Goal: Information Seeking & Learning: Learn about a topic

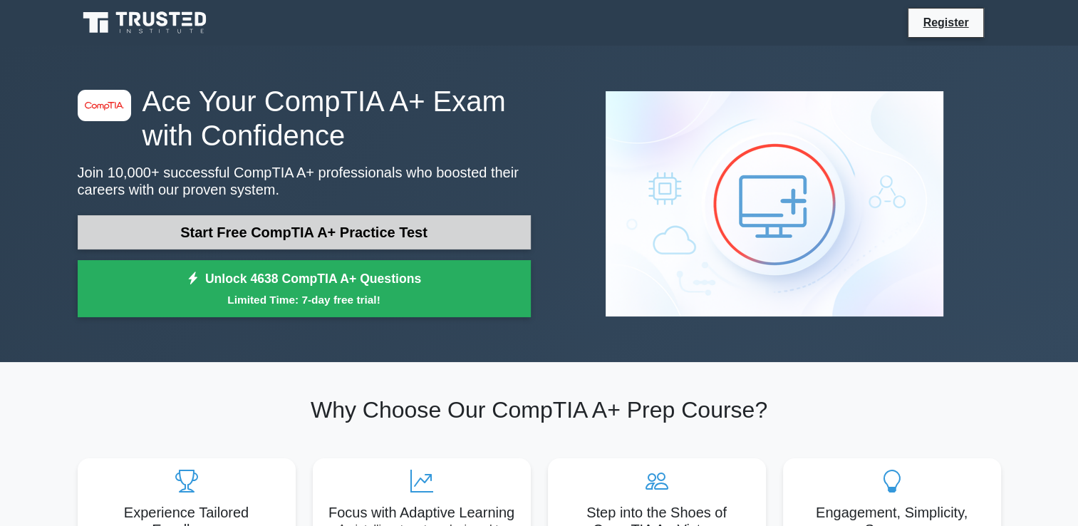
click at [286, 237] on link "Start Free CompTIA A+ Practice Test" at bounding box center [304, 232] width 453 height 34
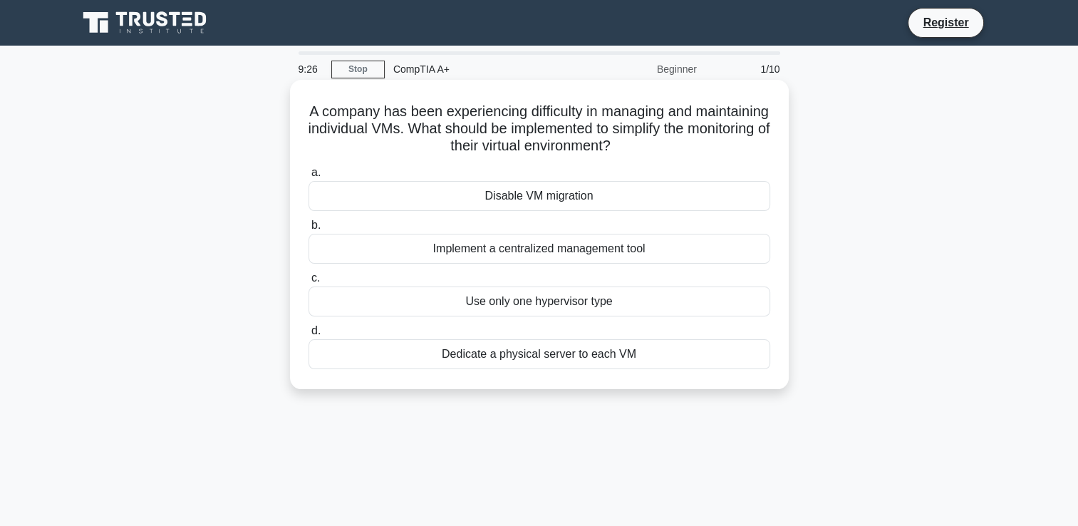
drag, startPoint x: 333, startPoint y: 105, endPoint x: 655, endPoint y: 353, distance: 406.1
click at [655, 353] on div "A company has been experiencing difficulty in managing and maintaining individu…" at bounding box center [539, 235] width 487 height 298
copy div "A company has been experiencing difficulty in managing and maintaining individu…"
click at [371, 170] on label "a. Disable VM migration" at bounding box center [540, 187] width 462 height 47
click at [309, 170] on input "a. Disable VM migration" at bounding box center [309, 172] width 0 height 9
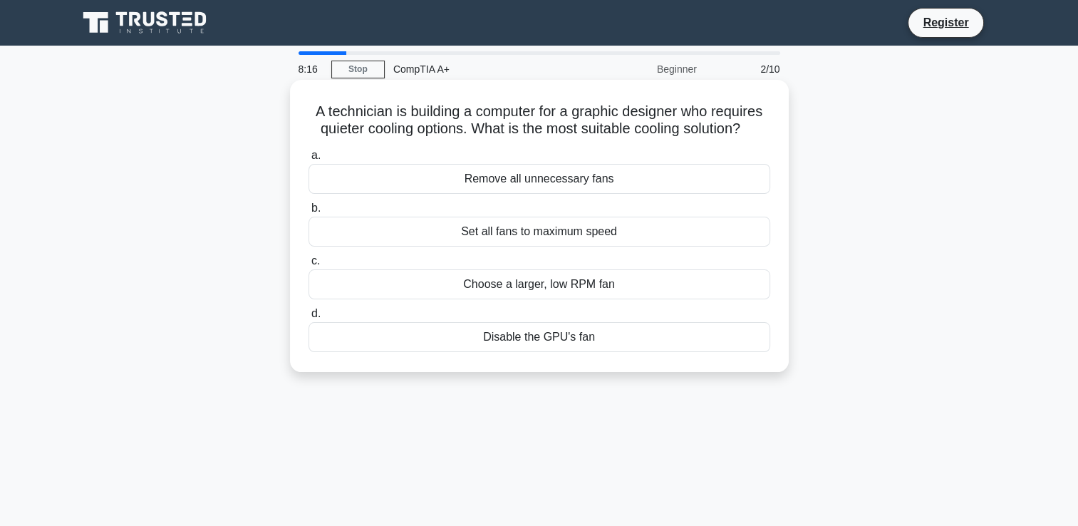
click at [365, 221] on div "Set all fans to maximum speed" at bounding box center [540, 232] width 462 height 30
click at [309, 213] on input "b. Set all fans to maximum speed" at bounding box center [309, 208] width 0 height 9
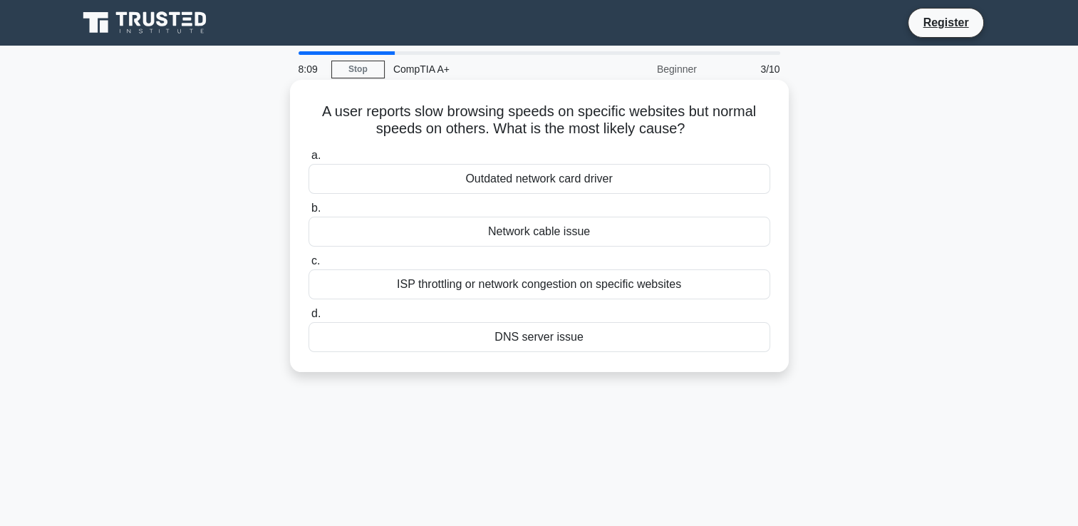
click at [559, 236] on div "Network cable issue" at bounding box center [540, 232] width 462 height 30
click at [309, 213] on input "b. Network cable issue" at bounding box center [309, 208] width 0 height 9
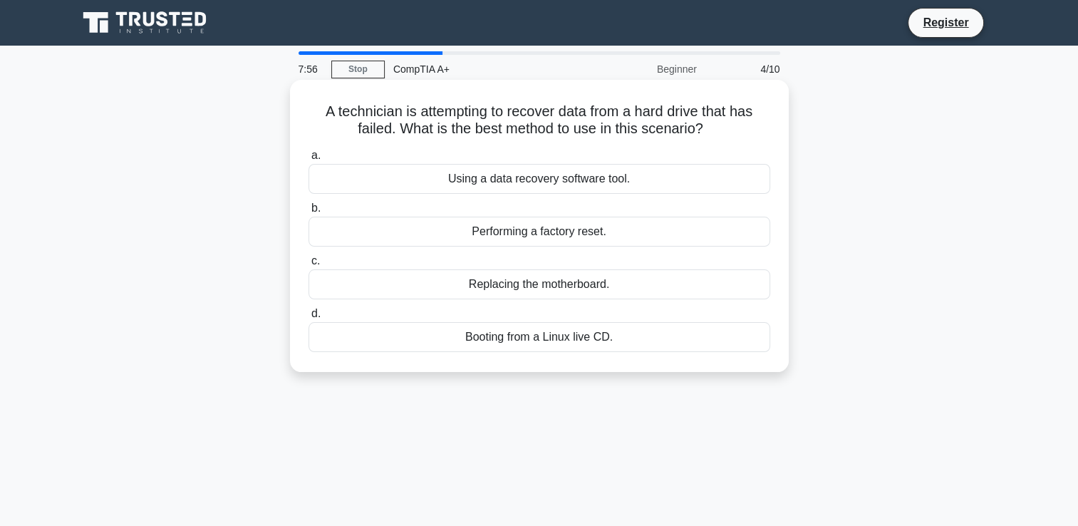
drag, startPoint x: 318, startPoint y: 110, endPoint x: 621, endPoint y: 336, distance: 378.9
click at [621, 336] on div "A technician is attempting to recover data from a hard drive that has failed. W…" at bounding box center [539, 226] width 487 height 281
copy div "A technician is attempting to recover data from a hard drive that has failed. W…"
click at [688, 185] on div "Using a data recovery software tool." at bounding box center [540, 179] width 462 height 30
click at [309, 160] on input "a. Using a data recovery software tool." at bounding box center [309, 155] width 0 height 9
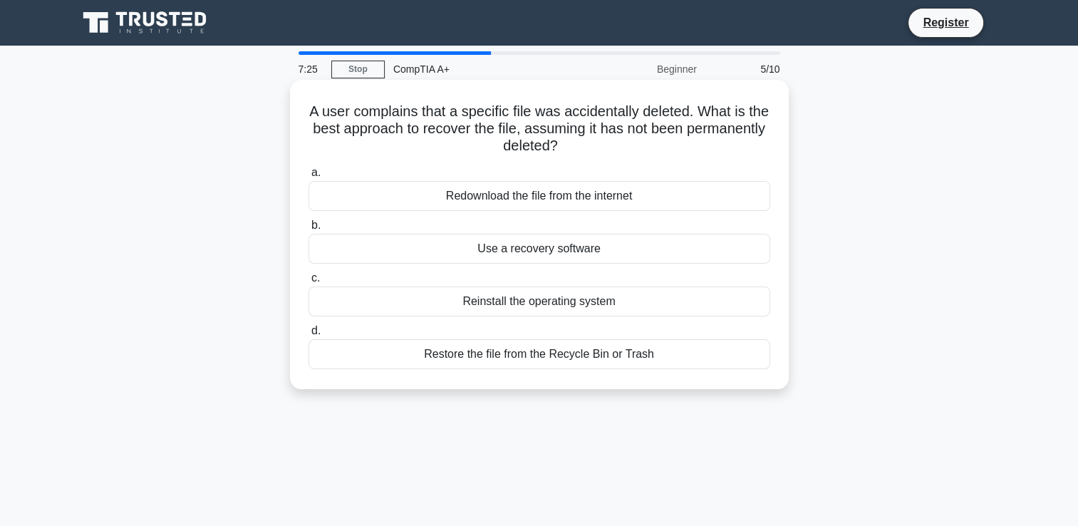
drag, startPoint x: 319, startPoint y: 110, endPoint x: 770, endPoint y: 342, distance: 507.7
click at [770, 342] on div "A user complains that a specific file was accidentally deleted. What is the bes…" at bounding box center [539, 235] width 487 height 298
copy div "A user complains that a specific file was accidentally deleted. What is the bes…"
click at [377, 358] on div "Restore the file from the Recycle Bin or Trash" at bounding box center [540, 354] width 462 height 30
click at [309, 336] on input "d. Restore the file from the Recycle Bin or Trash" at bounding box center [309, 330] width 0 height 9
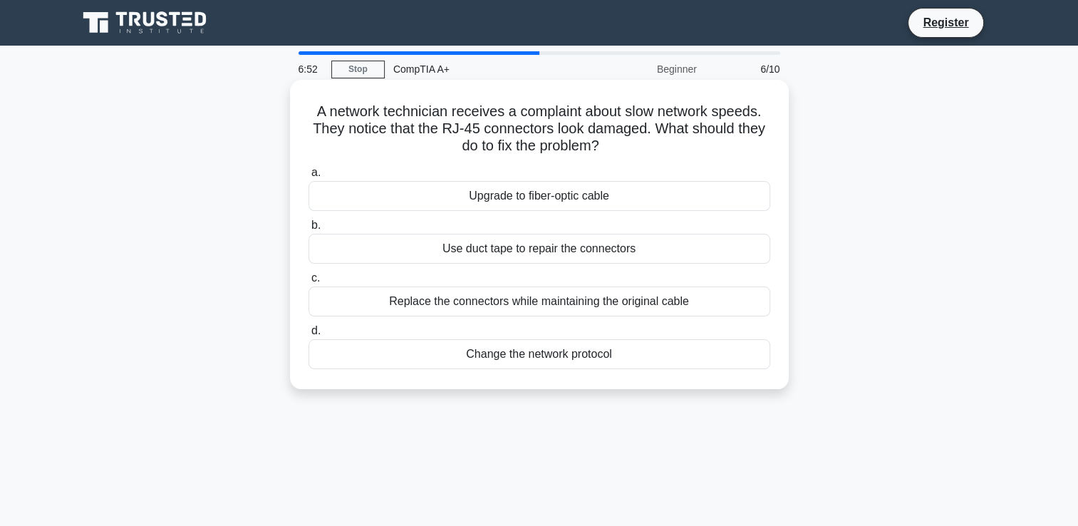
drag, startPoint x: 308, startPoint y: 110, endPoint x: 627, endPoint y: 349, distance: 399.1
click at [627, 349] on div "A network technician receives a complaint about slow network speeds. They notic…" at bounding box center [539, 235] width 487 height 298
copy div "A network technician receives a complaint about slow network speeds. They notic…"
click at [360, 297] on div "Replace the connectors while maintaining the original cable" at bounding box center [540, 301] width 462 height 30
click at [309, 283] on input "c. Replace the connectors while maintaining the original cable" at bounding box center [309, 278] width 0 height 9
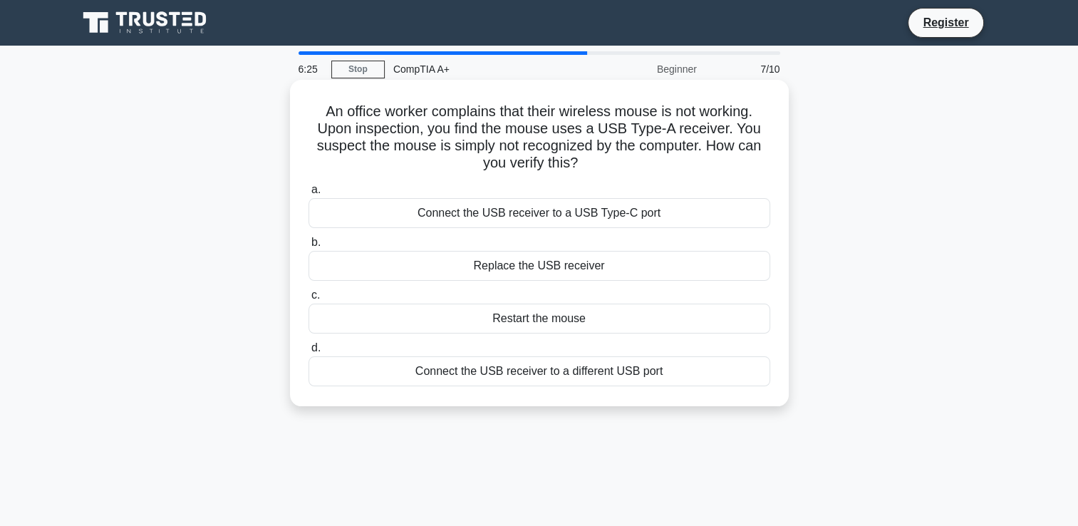
drag, startPoint x: 316, startPoint y: 107, endPoint x: 755, endPoint y: 361, distance: 507.4
click at [755, 361] on div "An office worker complains that their wireless mouse is not working. Upon inspe…" at bounding box center [539, 243] width 487 height 315
copy div "An office worker complains that their wireless mouse is not working. Upon inspe…"
click at [380, 210] on div "Connect the USB receiver to a USB Type-C port" at bounding box center [540, 213] width 462 height 30
click at [309, 195] on input "a. Connect the USB receiver to a USB Type-C port" at bounding box center [309, 189] width 0 height 9
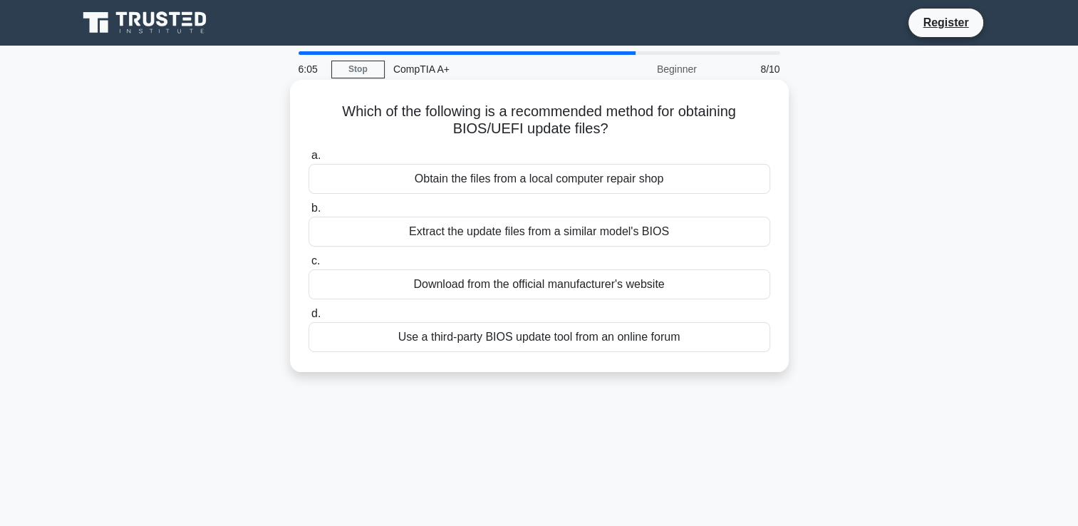
drag, startPoint x: 329, startPoint y: 103, endPoint x: 753, endPoint y: 358, distance: 493.9
click at [753, 358] on div "Which of the following is a recommended method for obtaining BIOS/UEFI update f…" at bounding box center [539, 226] width 487 height 281
copy div "Which of the following is a recommended method for obtaining BIOS/UEFI update f…"
click at [370, 285] on div "Download from the official manufacturer's website" at bounding box center [540, 284] width 462 height 30
click at [309, 266] on input "c. Download from the official manufacturer's website" at bounding box center [309, 261] width 0 height 9
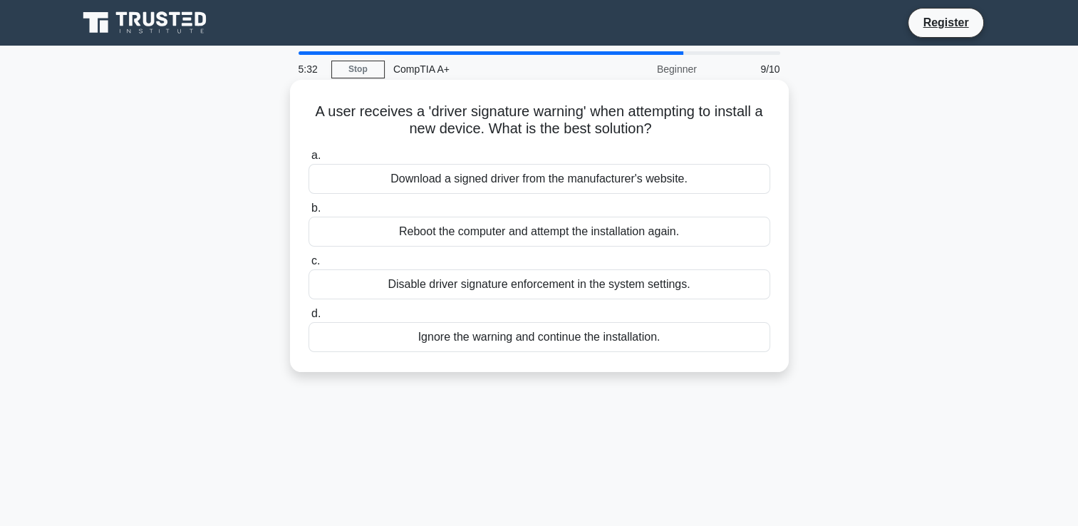
drag, startPoint x: 308, startPoint y: 113, endPoint x: 678, endPoint y: 339, distance: 433.7
click at [678, 339] on div "A user receives a 'driver signature warning' when attempting to install a new d…" at bounding box center [539, 226] width 487 height 281
copy div "A user receives a 'driver signature warning' when attempting to install a new d…"
click at [368, 181] on div "Download a signed driver from the manufacturer's website." at bounding box center [540, 179] width 462 height 30
click at [309, 160] on input "a. Download a signed driver from the manufacturer's website." at bounding box center [309, 155] width 0 height 9
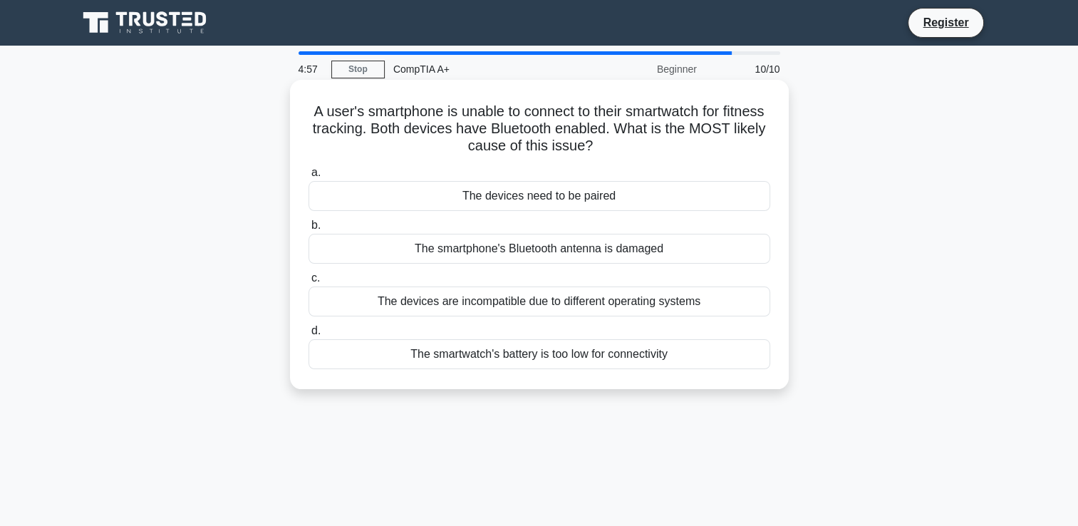
drag, startPoint x: 325, startPoint y: 111, endPoint x: 668, endPoint y: 344, distance: 414.7
click at [668, 344] on div "A user's smartphone is unable to connect to their smartwatch for fitness tracki…" at bounding box center [539, 235] width 487 height 298
copy div "A user's smartphone is unable to connect to their smartwatch for fitness tracki…"
click at [412, 195] on div "The devices need to be paired" at bounding box center [540, 196] width 462 height 30
click at [309, 177] on input "a. The devices need to be paired" at bounding box center [309, 172] width 0 height 9
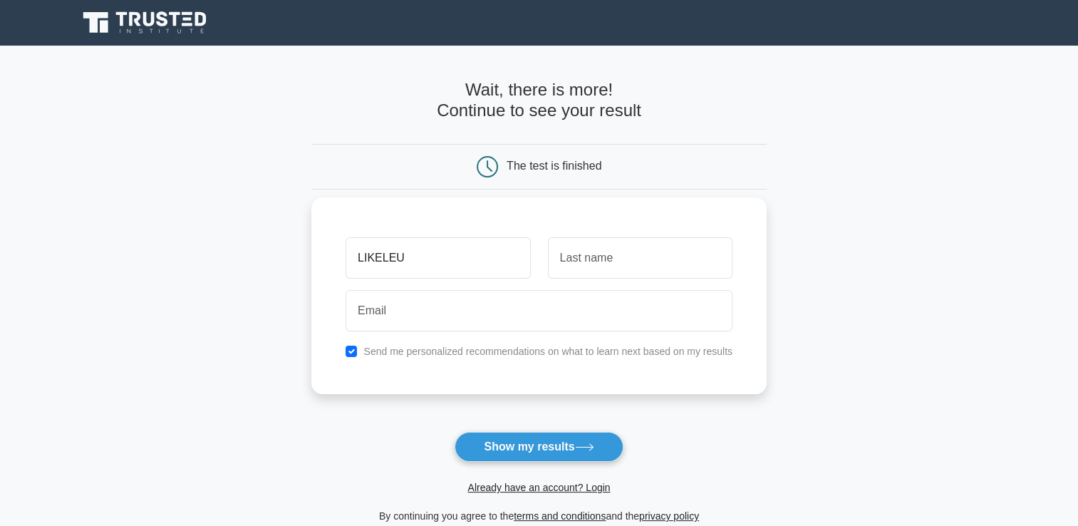
type input "LIKELEU"
click at [564, 268] on input "text" at bounding box center [640, 257] width 185 height 41
type input "MATSUKU"
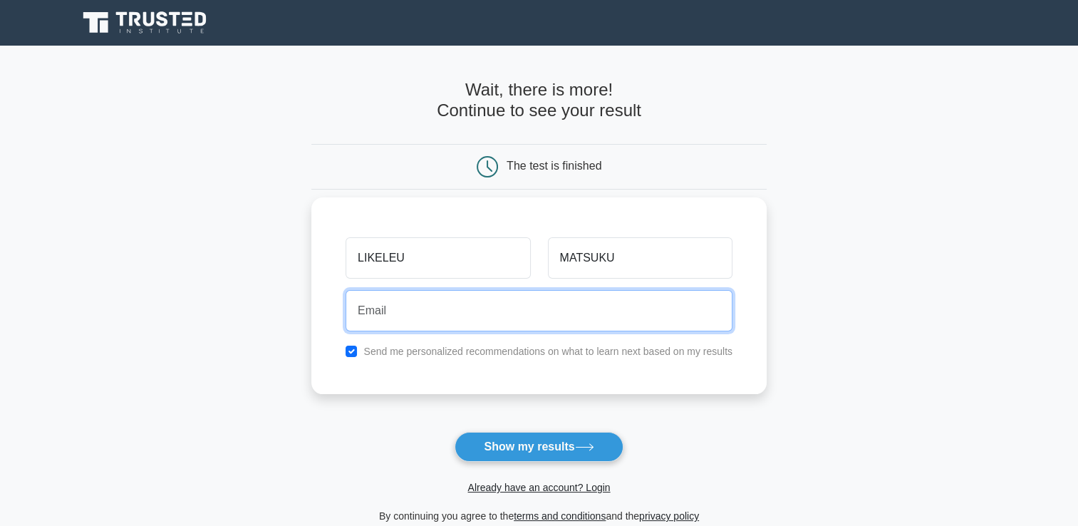
click at [378, 309] on input "email" at bounding box center [539, 310] width 387 height 41
type input "dikelelimatsuku@gmail.com"
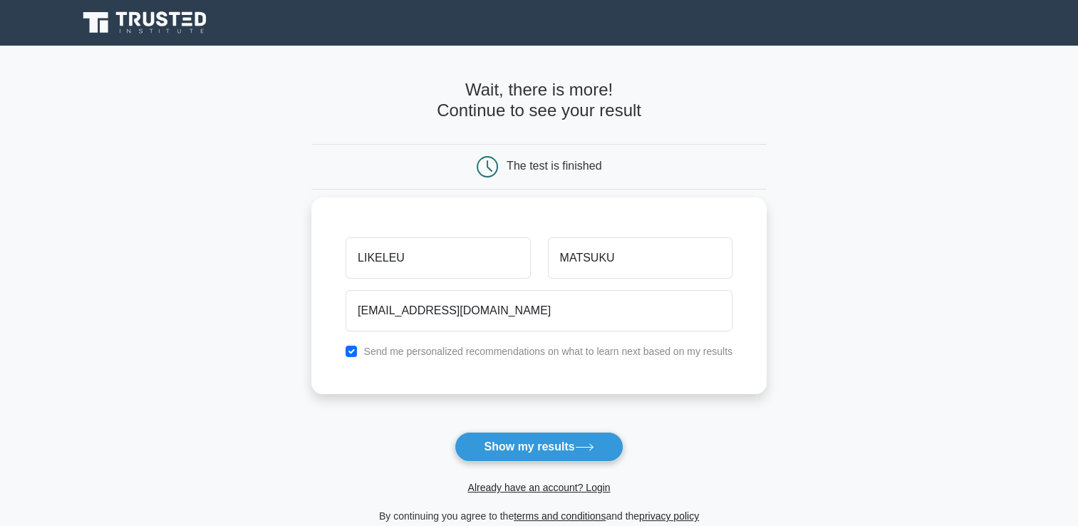
click at [509, 363] on div "LIKELEU MATSUKU dikelelimatsuku@gmail.com Send me personalized recommendations …" at bounding box center [538, 295] width 455 height 197
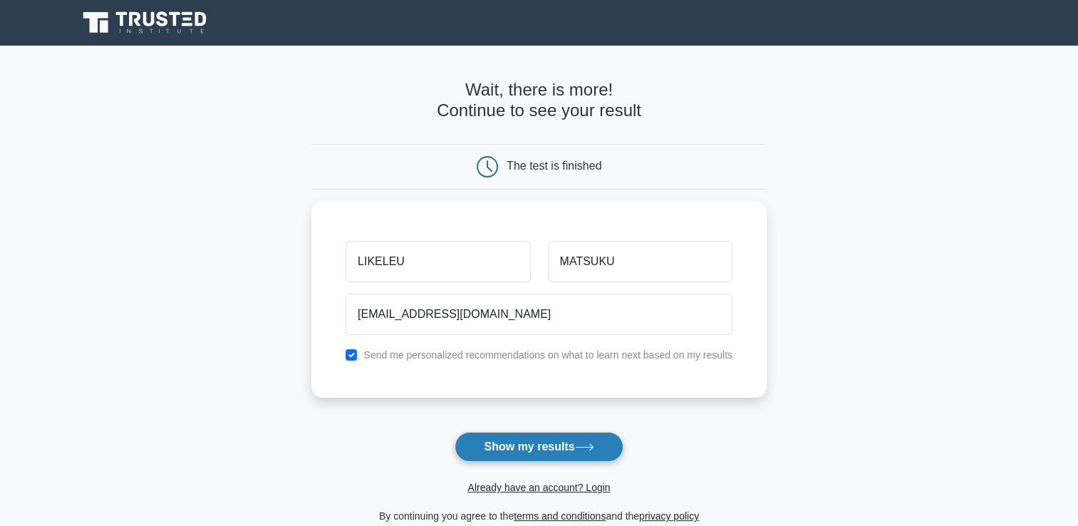
click at [522, 443] on button "Show my results" at bounding box center [539, 447] width 168 height 30
